Goal: Task Accomplishment & Management: Manage account settings

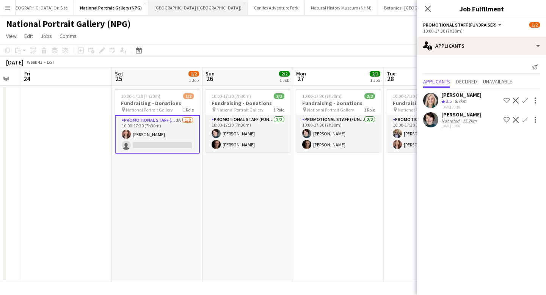
scroll to position [0, 286]
click at [428, 9] on icon "Close pop-in" at bounding box center [427, 8] width 7 height 7
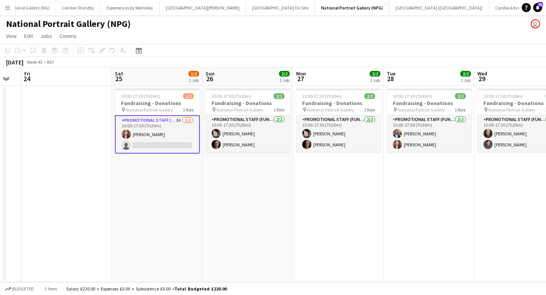
scroll to position [0, 0]
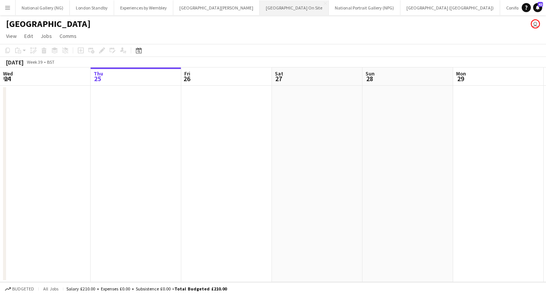
click at [267, 2] on button "[GEOGRAPHIC_DATA] On Site Close" at bounding box center [294, 7] width 69 height 15
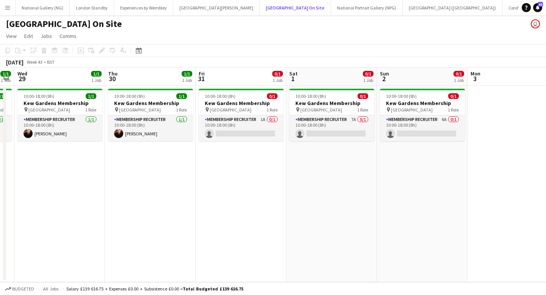
scroll to position [0, 258]
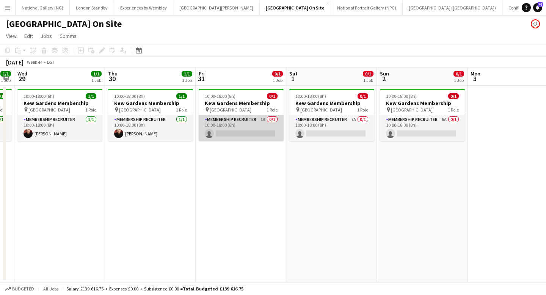
click at [258, 131] on app-card-role "Membership Recruiter 1A 0/1 10:00-18:00 (8h) single-neutral-actions" at bounding box center [241, 128] width 85 height 26
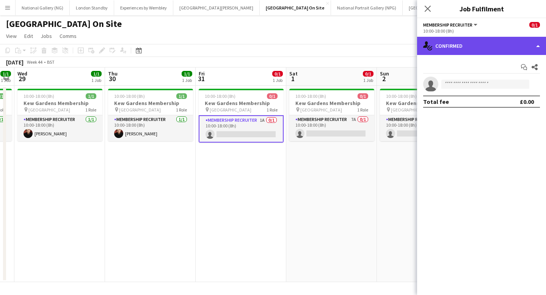
click at [474, 50] on div "single-neutral-actions-check-2 Confirmed" at bounding box center [481, 46] width 129 height 18
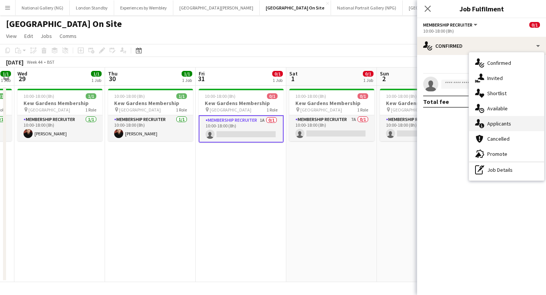
click at [496, 125] on span "Applicants" at bounding box center [499, 123] width 24 height 7
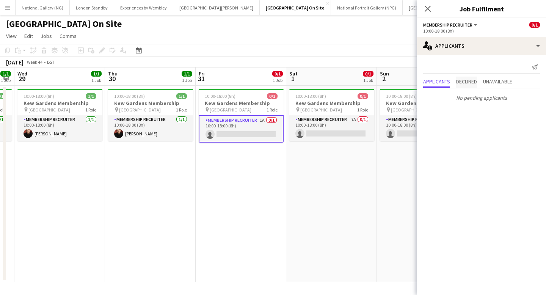
click at [469, 84] on span "Declined" at bounding box center [466, 81] width 21 height 5
click at [499, 64] on span "Unavailable" at bounding box center [497, 65] width 29 height 5
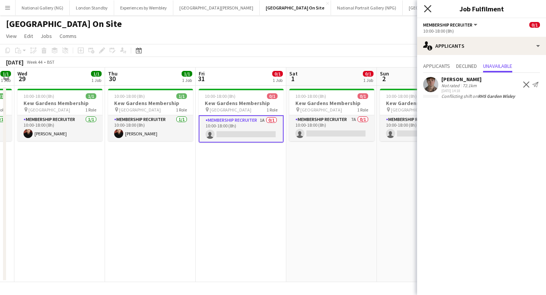
click at [429, 9] on icon at bounding box center [427, 8] width 7 height 7
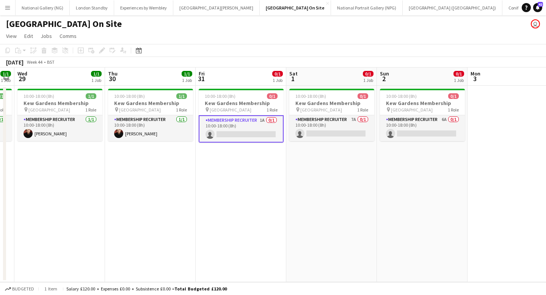
click at [229, 174] on app-date-cell "10:00-18:00 (8h) 0/1 [GEOGRAPHIC_DATA] Membership pin Kew Gardens 1 Role Member…" at bounding box center [241, 184] width 91 height 196
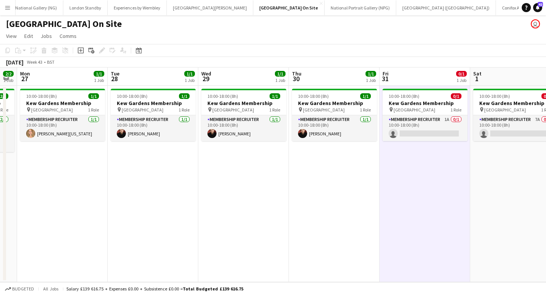
scroll to position [0, 0]
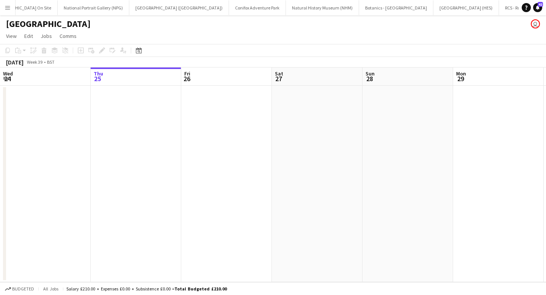
scroll to position [0, 276]
